Goal: Transaction & Acquisition: Purchase product/service

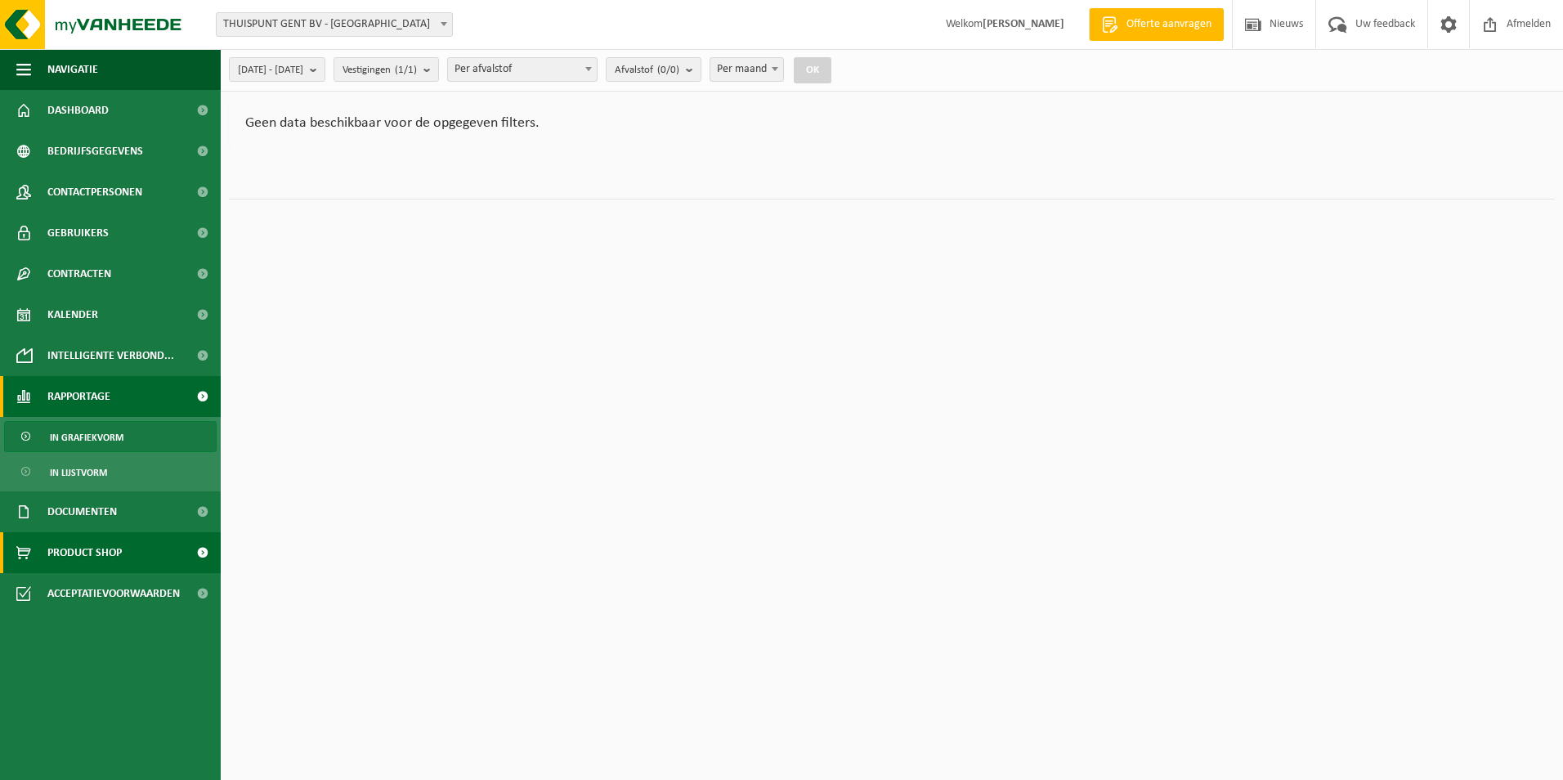
click at [84, 554] on span "Product Shop" at bounding box center [84, 552] width 74 height 41
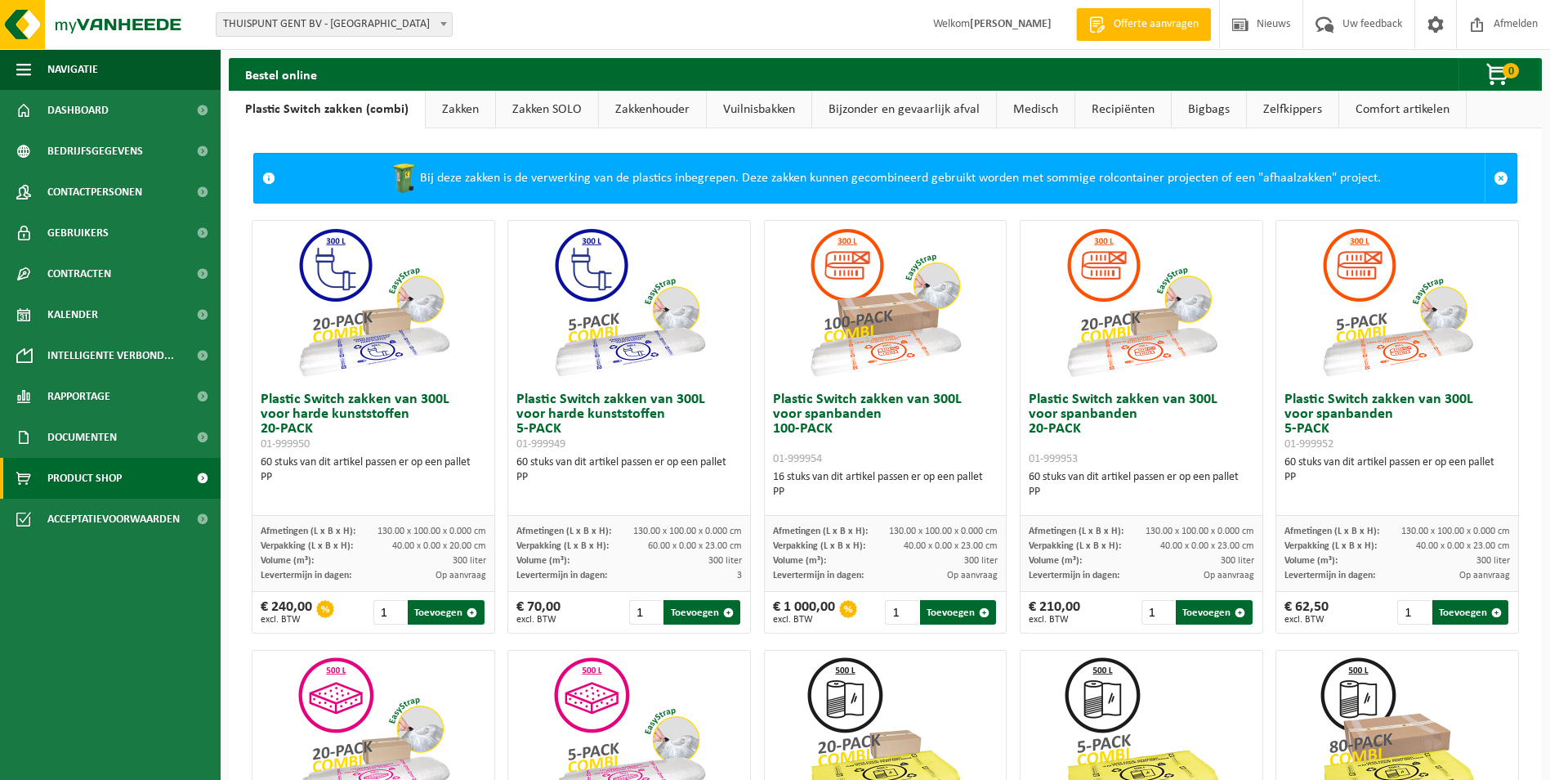
click at [477, 116] on link "Zakken" at bounding box center [460, 110] width 69 height 38
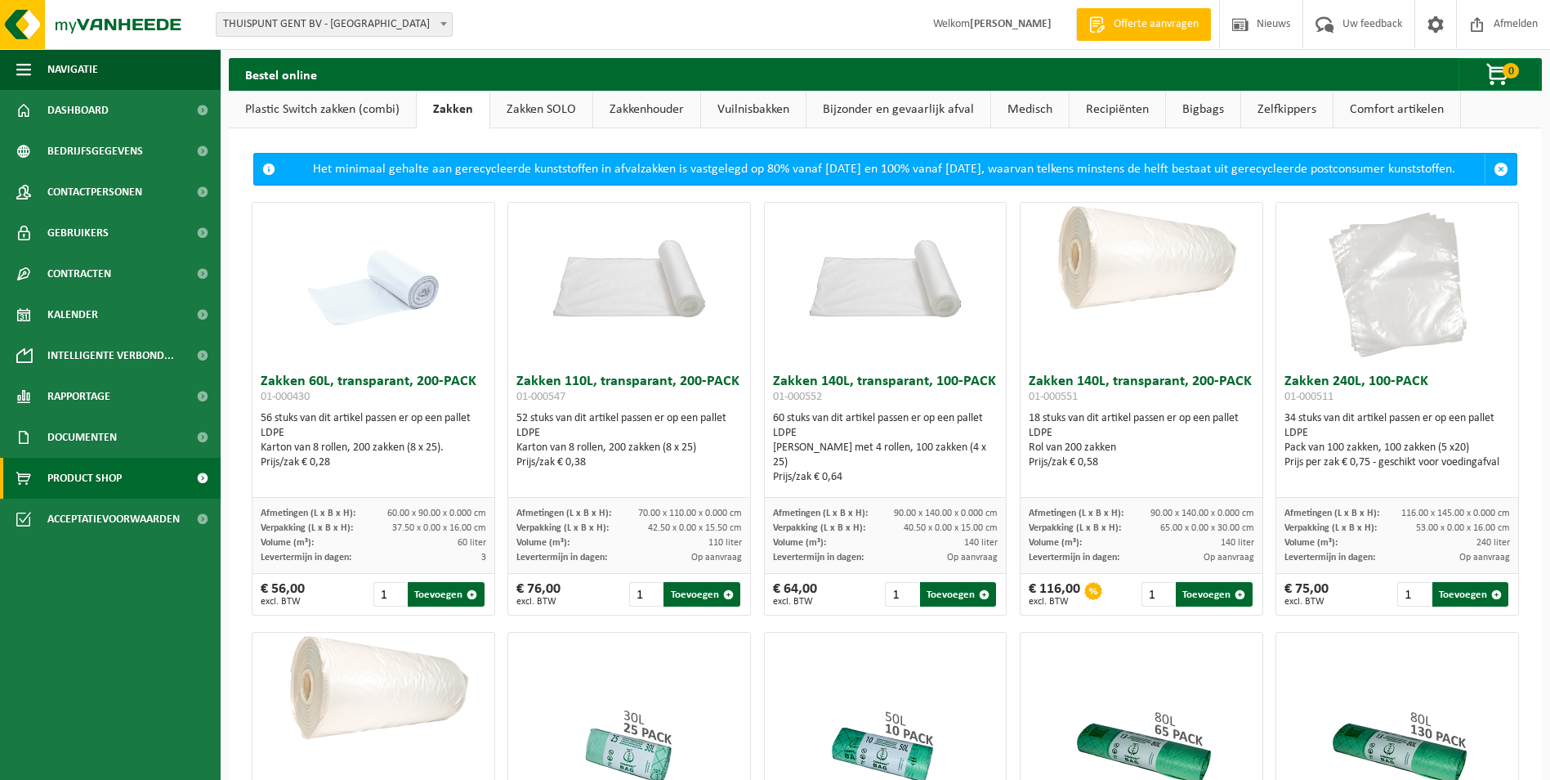
click at [1130, 114] on link "Recipiënten" at bounding box center [1118, 110] width 96 height 38
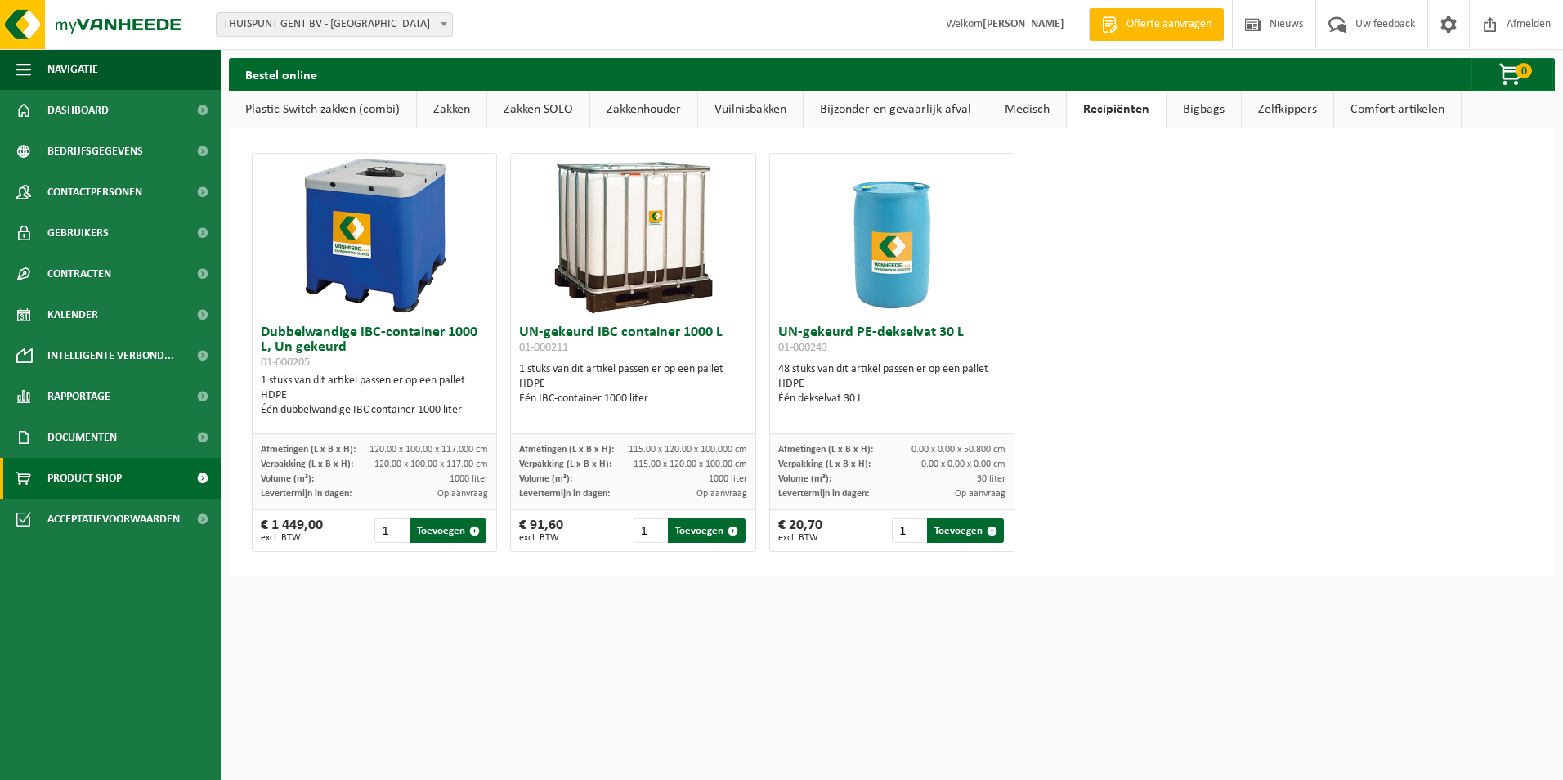
click at [1200, 112] on link "Bigbags" at bounding box center [1203, 110] width 74 height 38
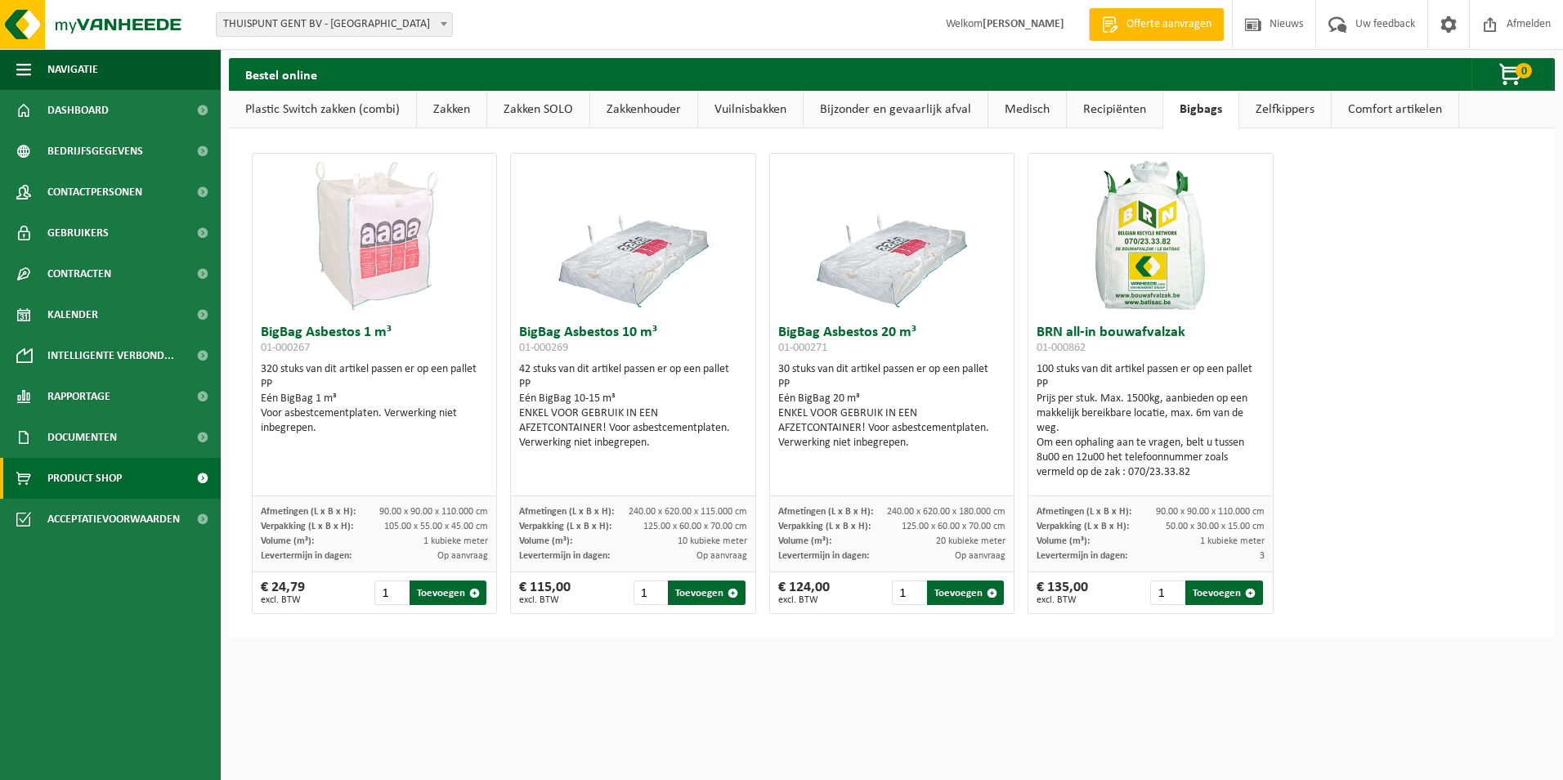
click at [1275, 106] on link "Zelfkippers" at bounding box center [1285, 110] width 92 height 38
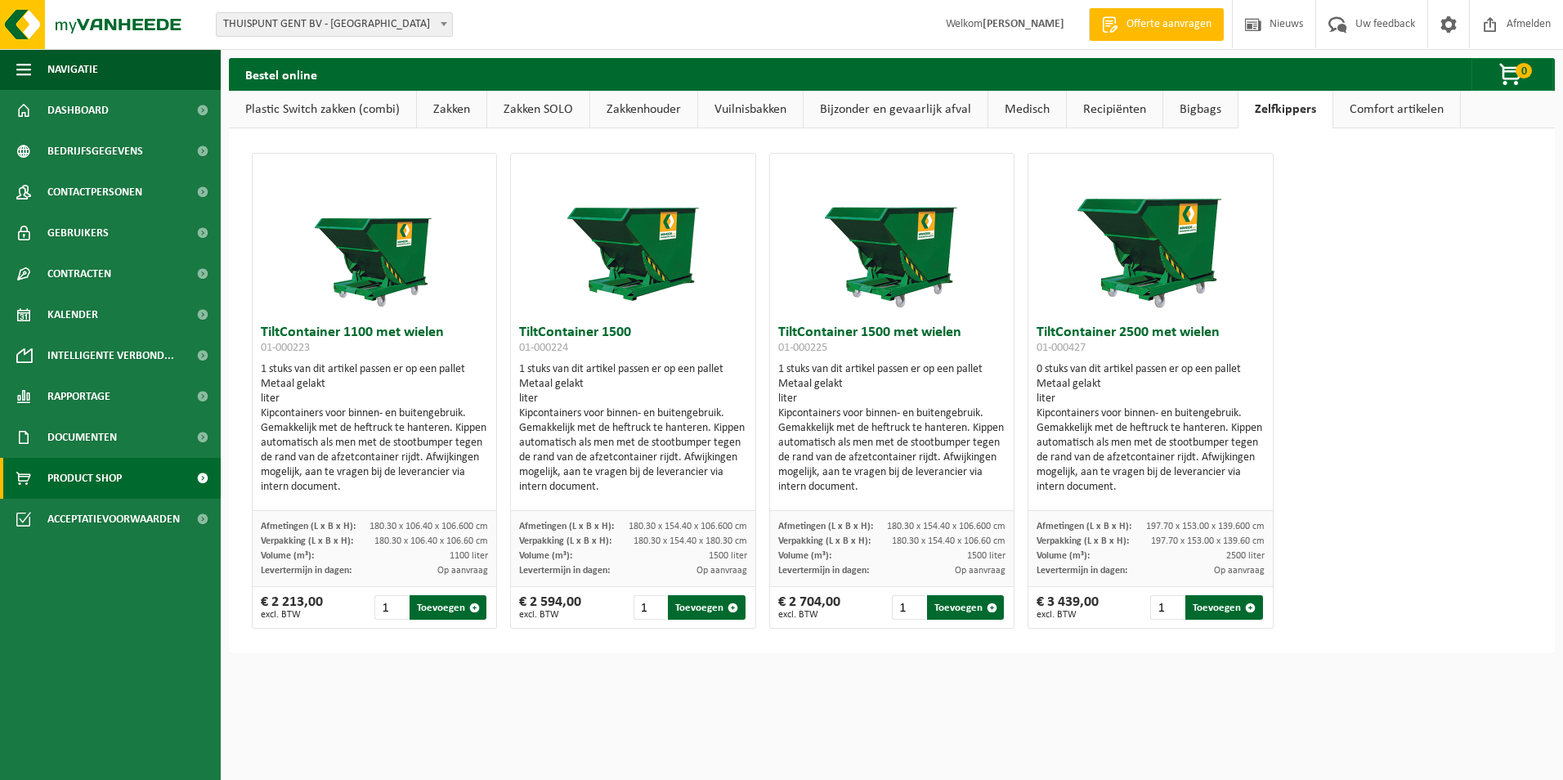
click at [1362, 102] on link "Comfort artikelen" at bounding box center [1396, 110] width 127 height 38
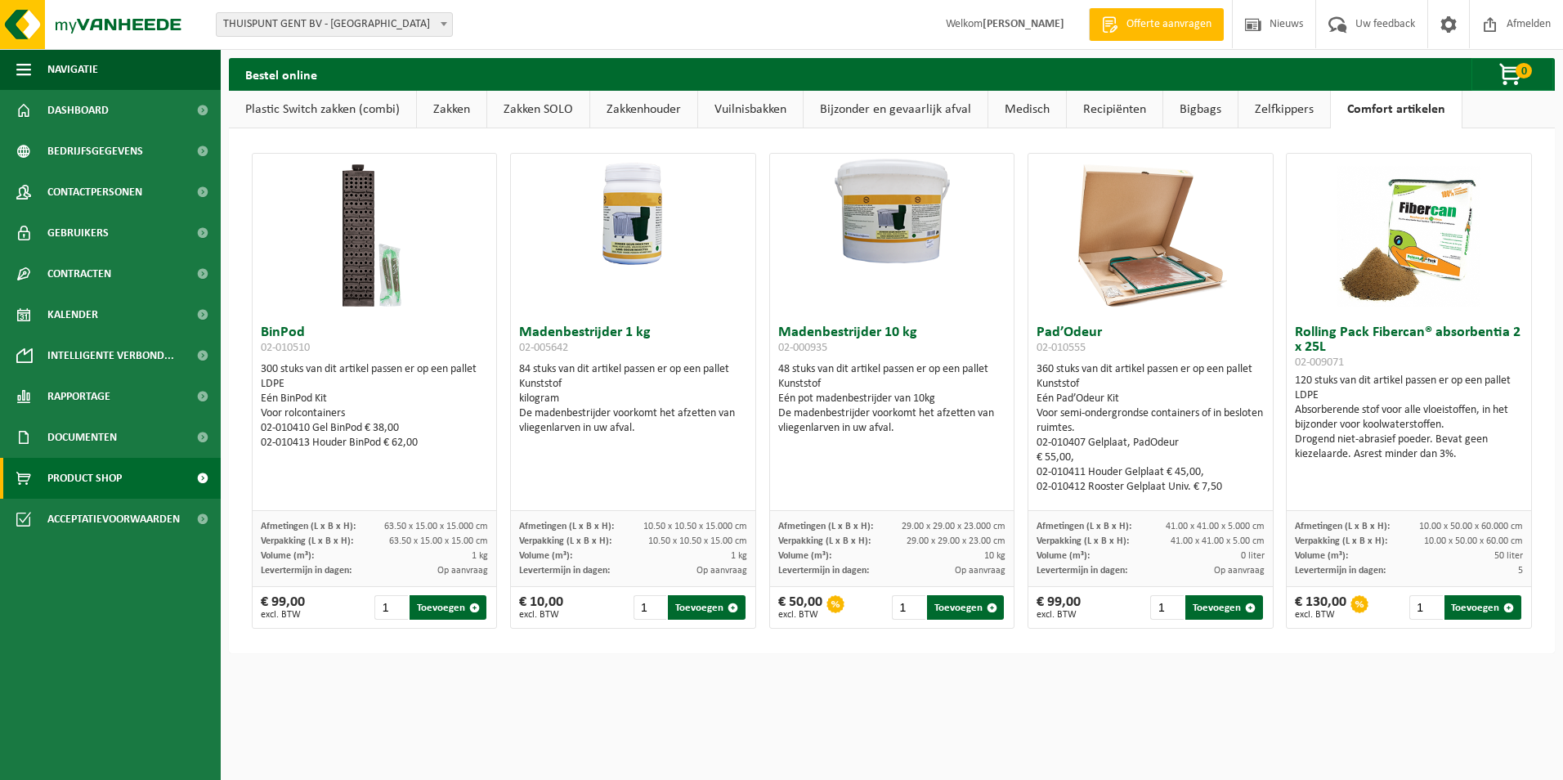
click at [1303, 102] on link "Zelfkippers" at bounding box center [1284, 110] width 92 height 38
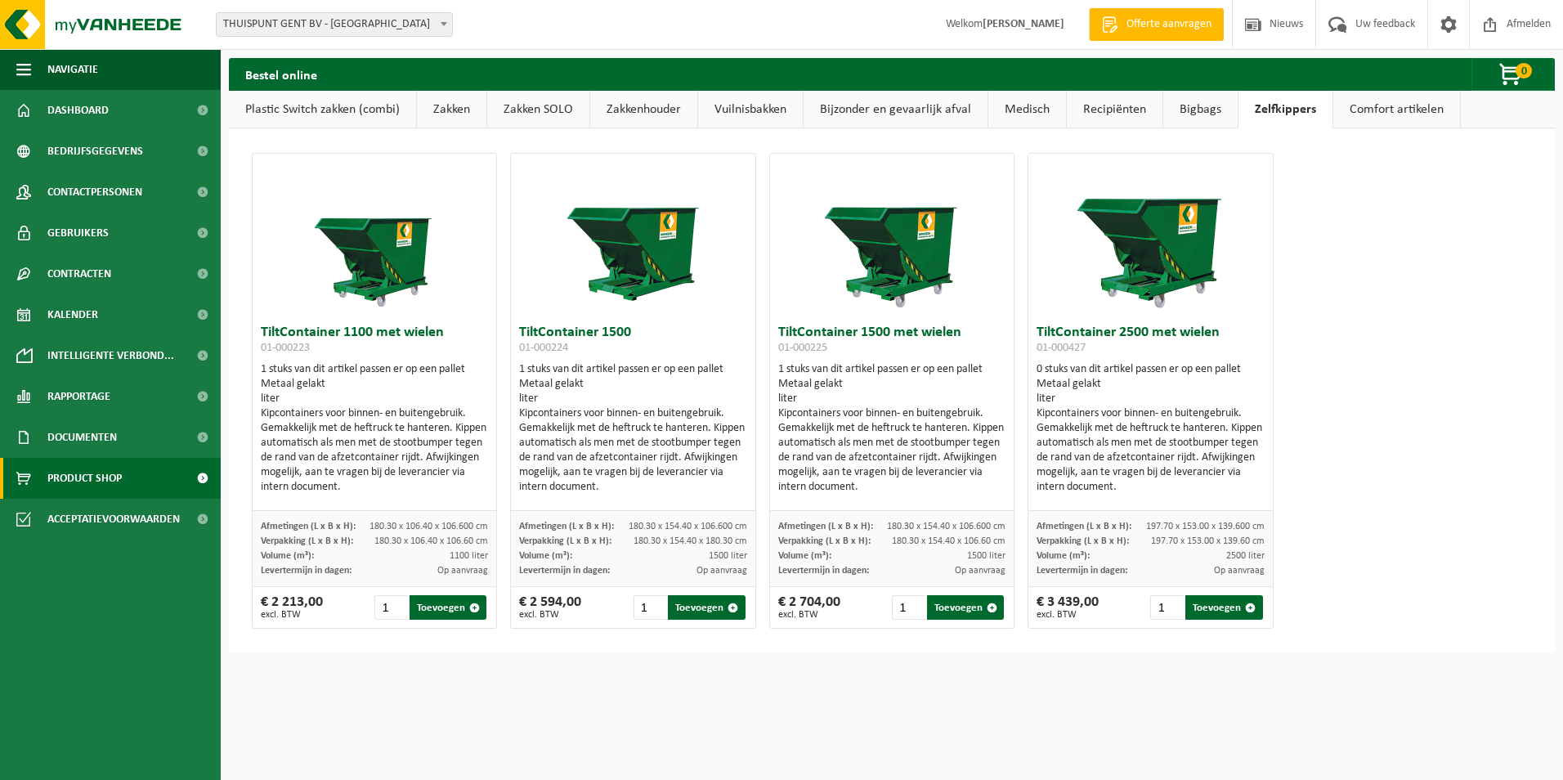
click at [1357, 97] on link "Comfort artikelen" at bounding box center [1396, 110] width 127 height 38
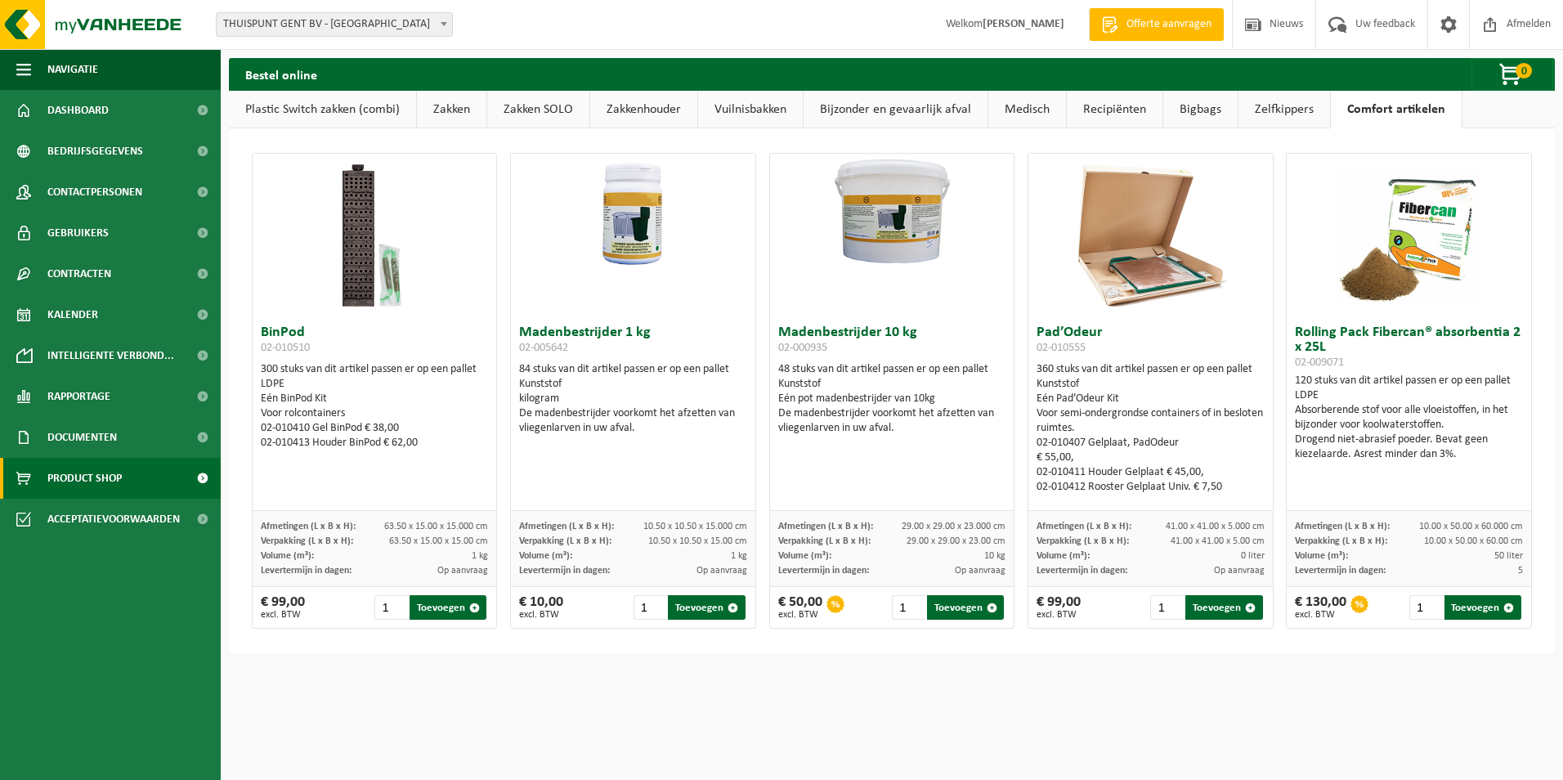
click at [462, 114] on link "Zakken" at bounding box center [451, 110] width 69 height 38
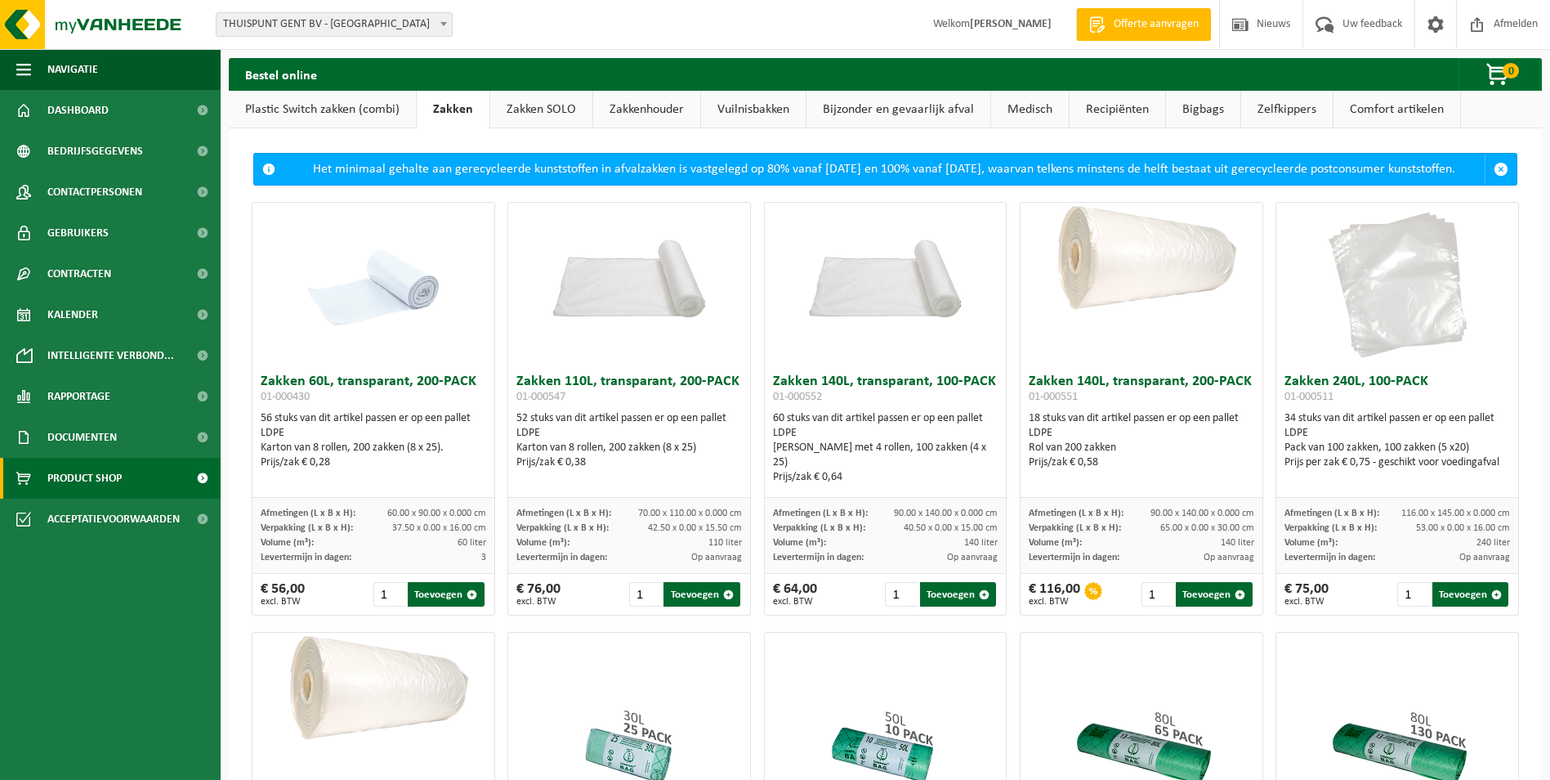
click at [759, 113] on link "Vuilnisbakken" at bounding box center [753, 110] width 105 height 38
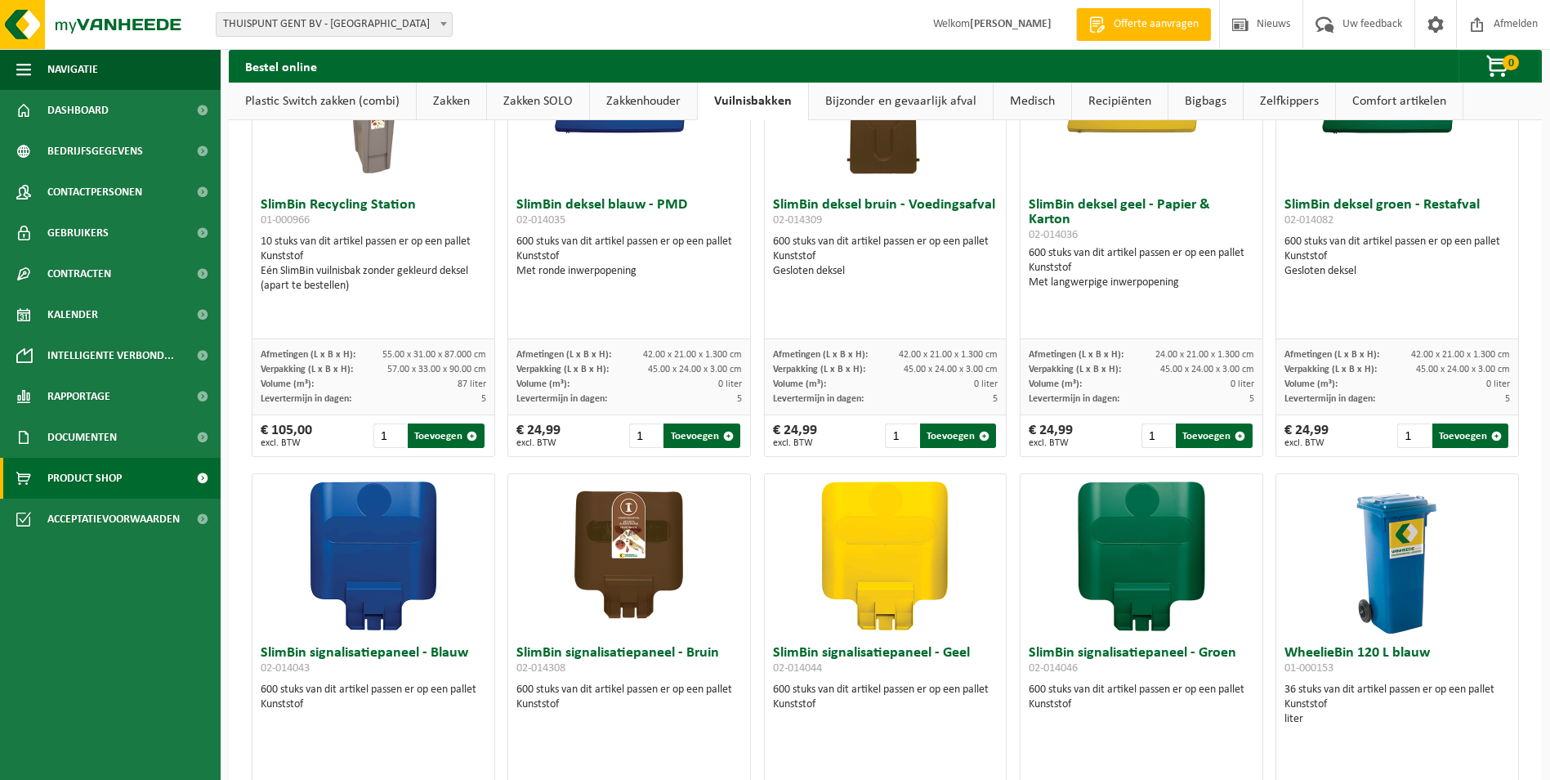
click at [301, 105] on link "Plastic Switch zakken (combi)" at bounding box center [322, 102] width 187 height 38
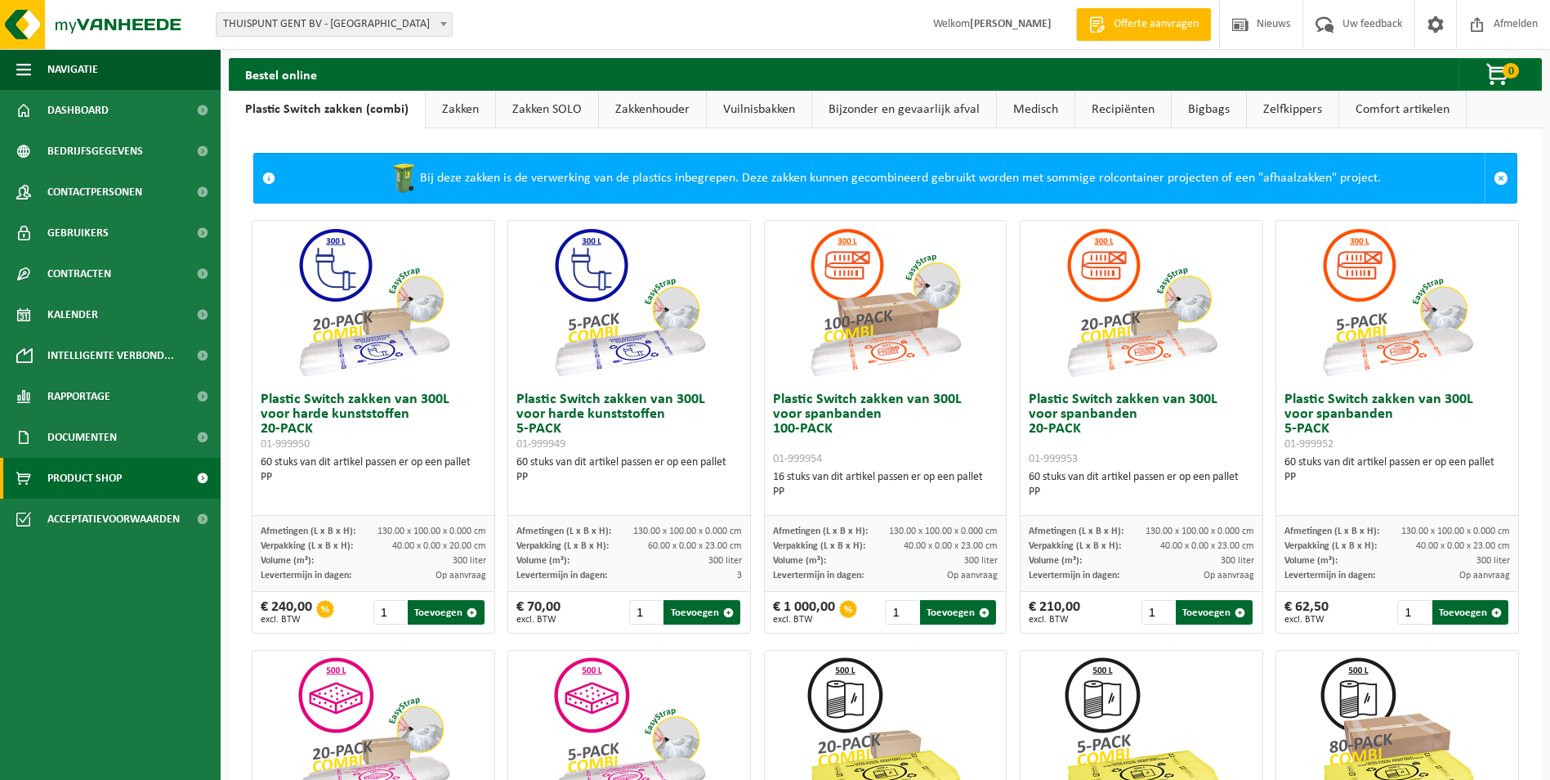
click at [1226, 121] on link "Bigbags" at bounding box center [1209, 110] width 74 height 38
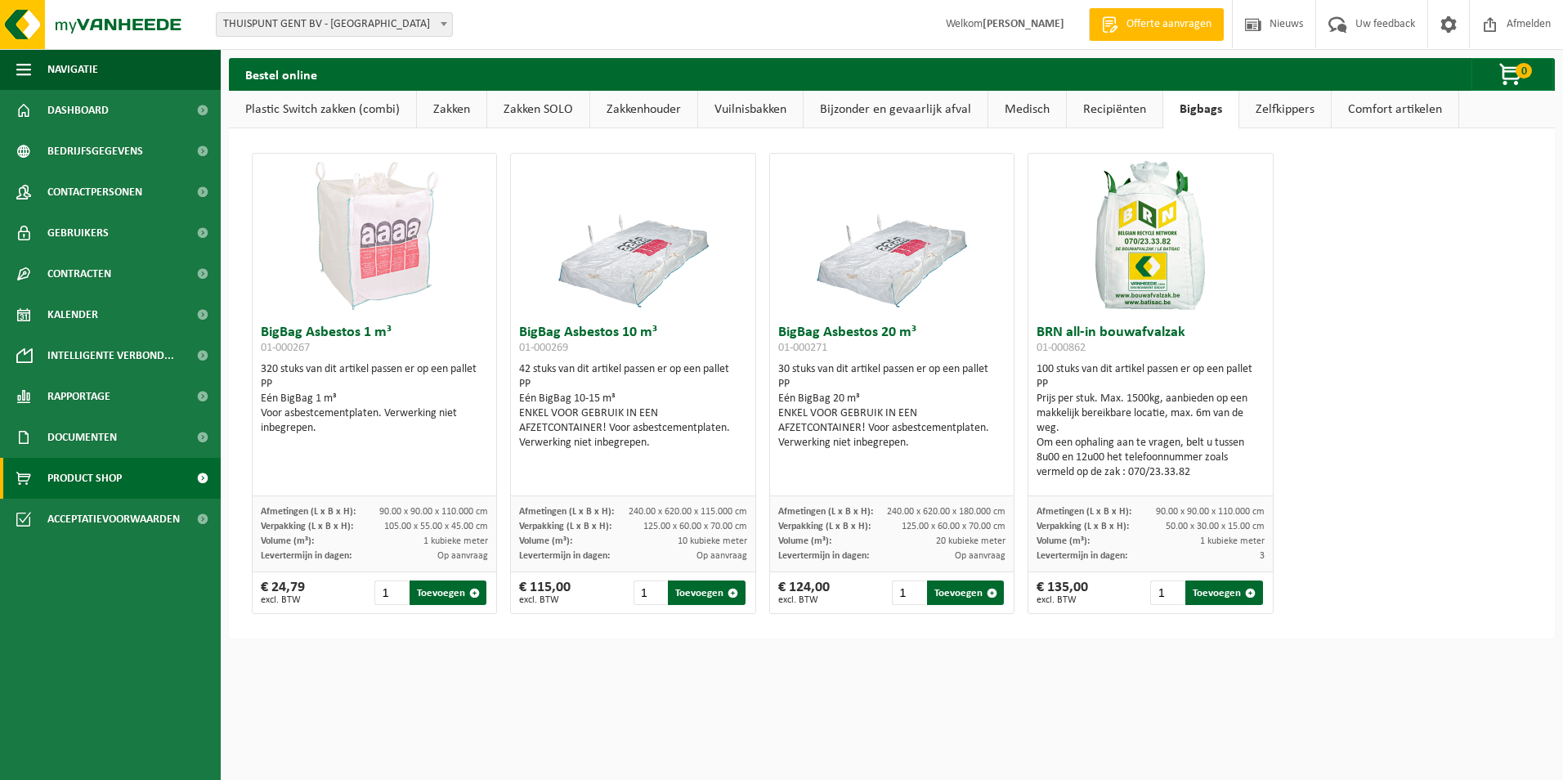
click at [1275, 116] on link "Zelfkippers" at bounding box center [1285, 110] width 92 height 38
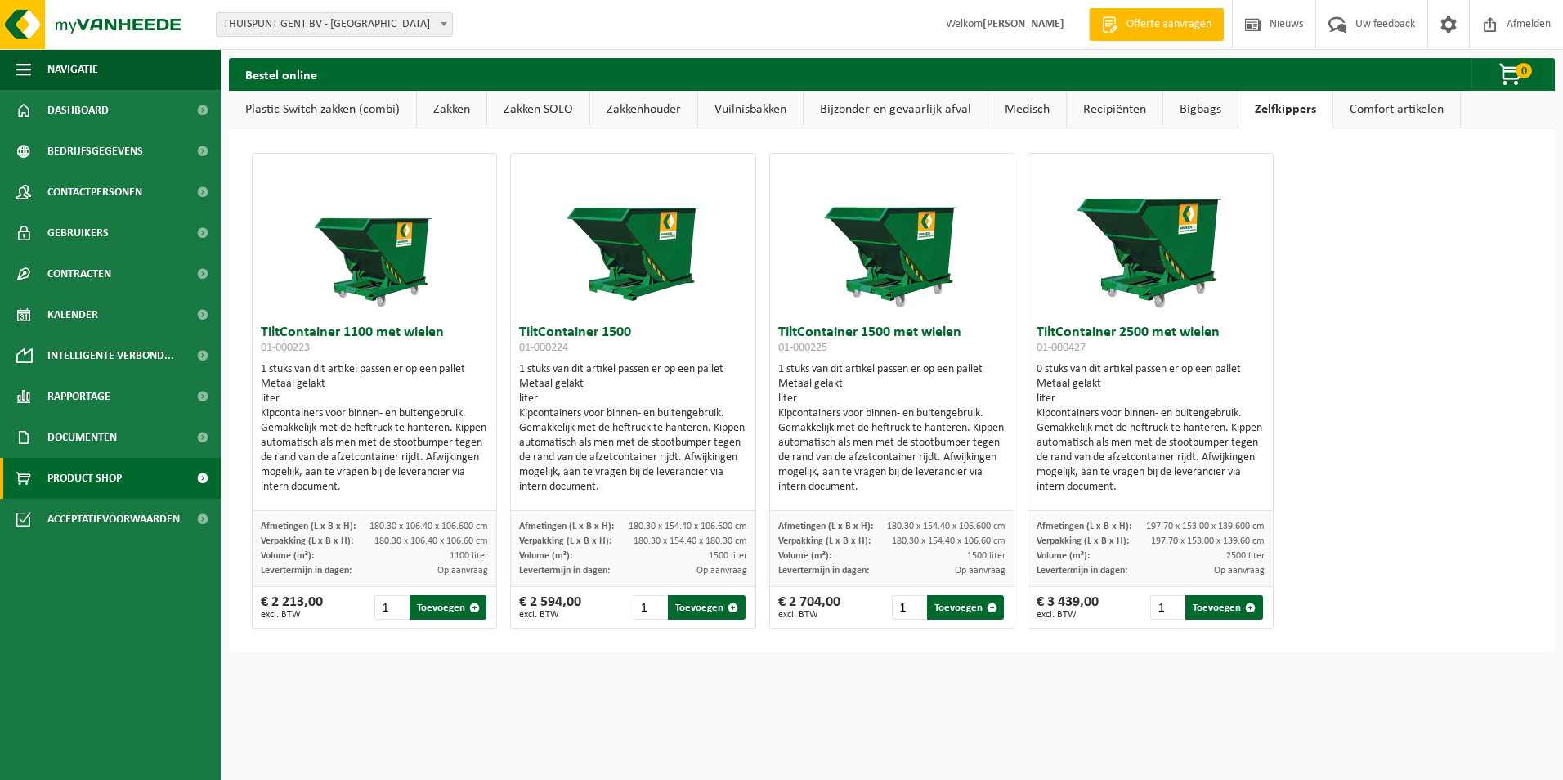
click at [1360, 117] on link "Comfort artikelen" at bounding box center [1396, 110] width 127 height 38
